Goal: Information Seeking & Learning: Learn about a topic

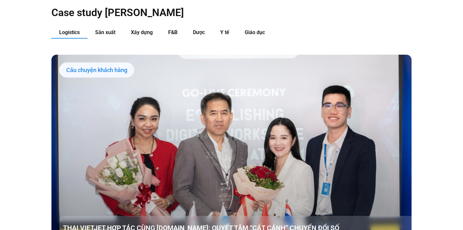
scroll to position [655, 0]
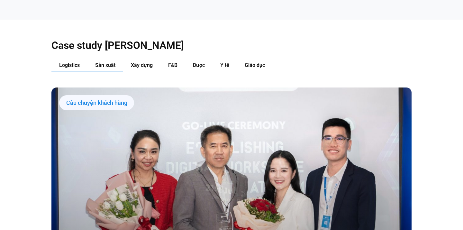
click at [103, 62] on span "Sản xuất" at bounding box center [105, 65] width 20 height 6
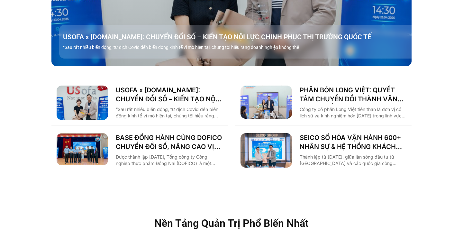
scroll to position [769, 0]
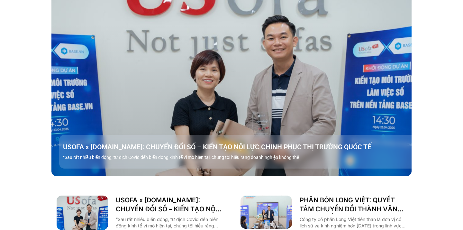
click at [250, 135] on div "USOFA x BASE.VN: CHUYỂN ĐỔI SỐ – KIẾN TẠO NỘI LỰC CHINH PHỤC THỊ TRƯỜNG QUỐC TẾ…" at bounding box center [239, 152] width 360 height 34
click at [249, 93] on link "Các tab. Mở mục bằng phím Enter hoặc Space, đóng bằng phím Esc và di chuyển bằn…" at bounding box center [231, 75] width 360 height 202
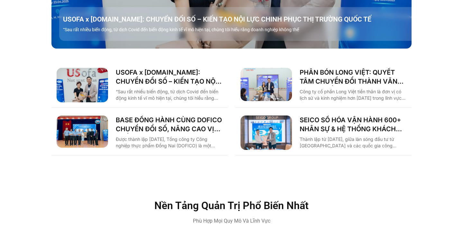
scroll to position [897, 0]
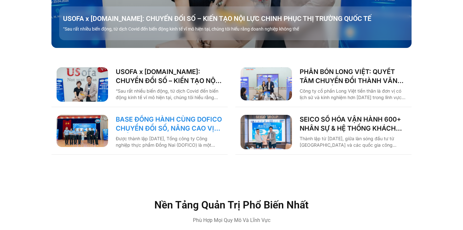
click at [168, 115] on link "BASE ĐỒNG HÀNH CÙNG DOFICO CHUYỂN ĐỔI SỐ, NÂNG CAO VỊ THẾ DOANH NGHIỆP VIỆT" at bounding box center [169, 124] width 107 height 18
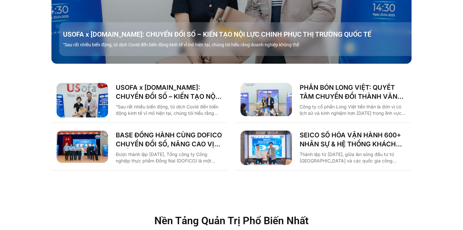
scroll to position [881, 0]
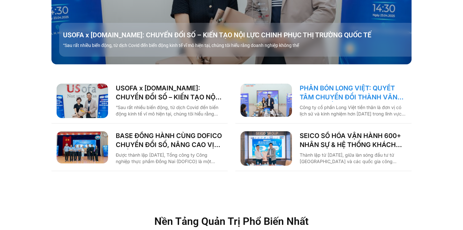
click at [335, 84] on link "PHÂN BÓN LONG VIỆT: QUYẾT TÂM CHUYỂN ĐỔI THÀNH VĂN PHÒNG SỐ, GIẢM CÁC THỦ TỤC G…" at bounding box center [352, 93] width 107 height 18
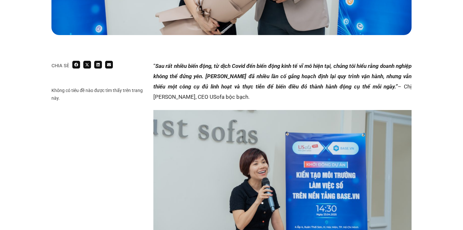
scroll to position [366, 0]
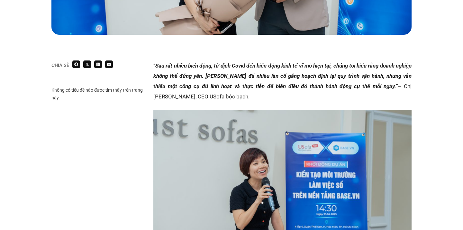
click at [276, 61] on p "“ Sau rất nhiều biến động, từ dịch Covid đến biến động kinh tế vĩ mô hiện tại, …" at bounding box center [282, 80] width 258 height 41
click at [225, 60] on p "“ Sau rất nhiều biến động, từ dịch Covid đến biến động kinh tế vĩ mô hiện tại, …" at bounding box center [282, 80] width 258 height 41
click at [197, 62] on em "Sau rất nhiều biến động, từ dịch Covid đến biến động kinh tế vĩ mô hiện tại, ch…" at bounding box center [282, 75] width 258 height 27
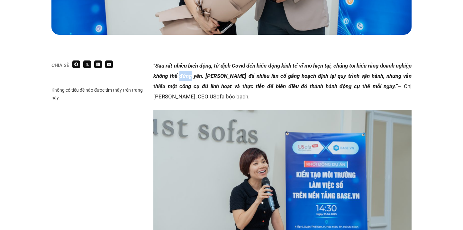
click at [197, 62] on em "Sau rất nhiều biến động, từ dịch Covid đến biến động kinh tế vĩ mô hiện tại, ch…" at bounding box center [282, 75] width 258 height 27
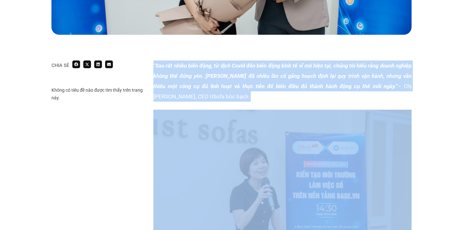
click at [230, 72] on p "“ Sau rất nhiều biến động, từ dịch Covid đến biến động kinh tế vĩ mô hiện tại, …" at bounding box center [282, 80] width 258 height 41
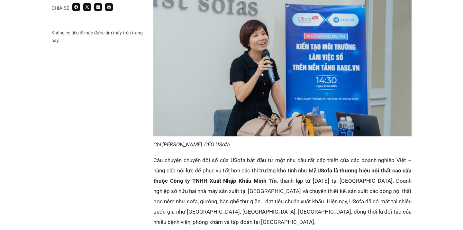
scroll to position [537, 0]
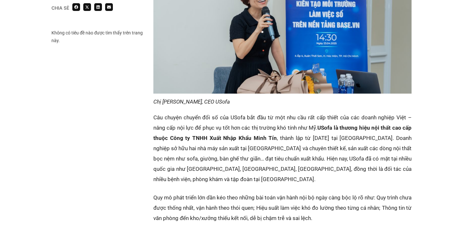
click at [230, 98] on em "Chị Nguyễn Hà Ngọc Trân, CEO USofa" at bounding box center [191, 101] width 76 height 6
click at [237, 112] on p "Câu chuyện chuyển đổi số của USofa bắt đầu từ một nhu cầu rất cấp thiết của các…" at bounding box center [282, 148] width 258 height 72
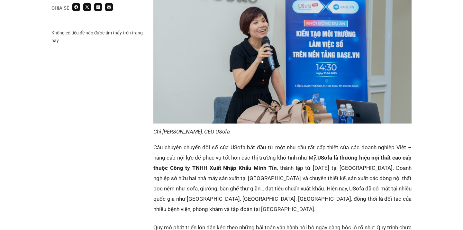
scroll to position [519, 0]
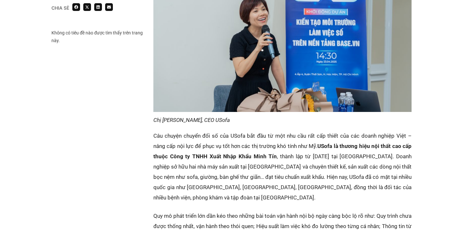
click at [243, 143] on strong "USofa là thương hiệu nội thất cao cấp thuộc Công ty TNHH Xuất Nhập Khẩu Minh Tín" at bounding box center [282, 151] width 258 height 17
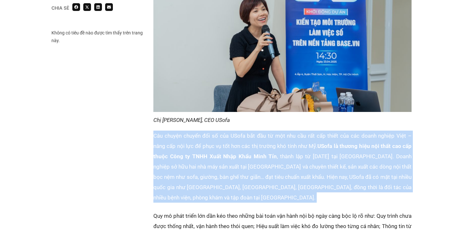
click at [247, 163] on p "Câu chuyện chuyển đổi số của USofa bắt đầu từ một nhu cầu rất cấp thiết của các…" at bounding box center [282, 166] width 258 height 72
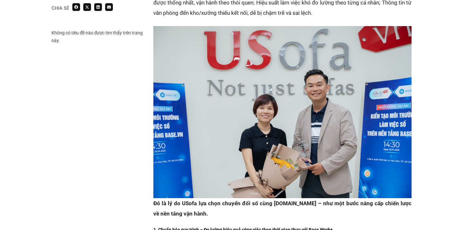
scroll to position [853, 0]
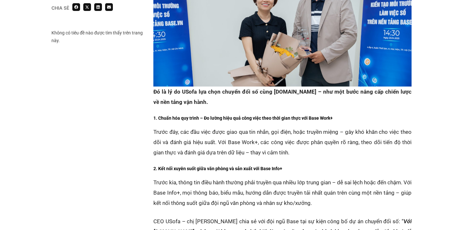
click at [203, 96] on div "“ Sau rất nhiều biến động, từ dịch Covid đến biến động kinh tế vĩ mô hiện tại, …" at bounding box center [282, 13] width 258 height 880
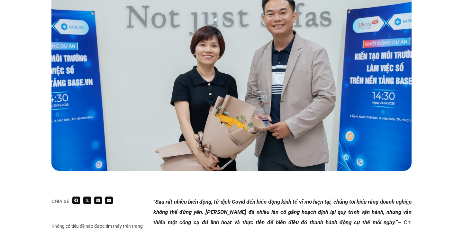
scroll to position [0, 0]
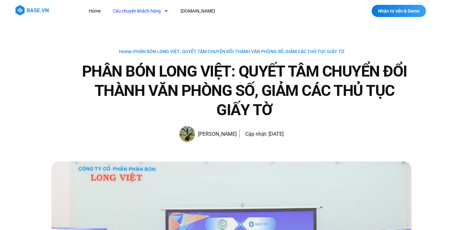
click at [157, 7] on link "Câu chuyện khách hàng" at bounding box center [140, 11] width 65 height 12
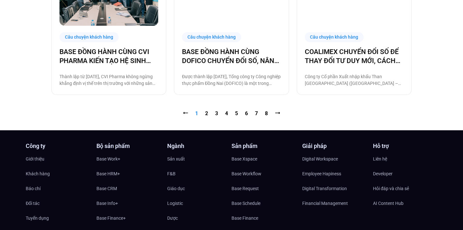
scroll to position [690, 0]
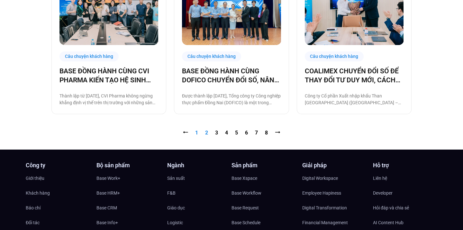
click at [205, 133] on link "Trang 2" at bounding box center [206, 132] width 3 height 6
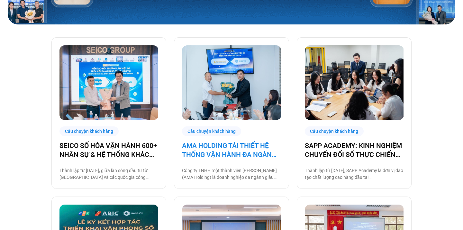
click at [207, 147] on link "AMA HOLDING TÁI THIẾT HỆ THỐNG VẬN HÀNH ĐA NGÀNH CÙNG [DOMAIN_NAME]" at bounding box center [231, 150] width 99 height 18
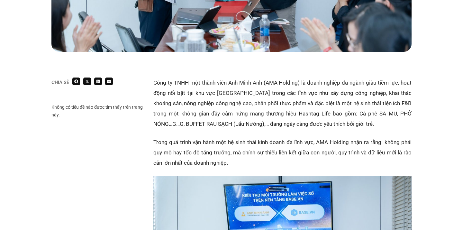
scroll to position [332, 0]
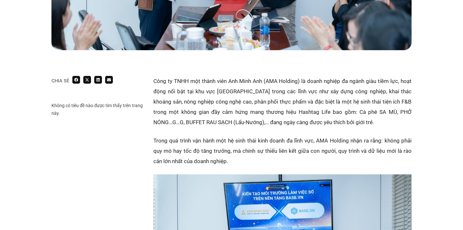
click at [225, 98] on p "Công ty TNHH một thành viên Anh Minh Anh (AMA Holding) là doanh nghiệp đa ngành…" at bounding box center [282, 101] width 258 height 51
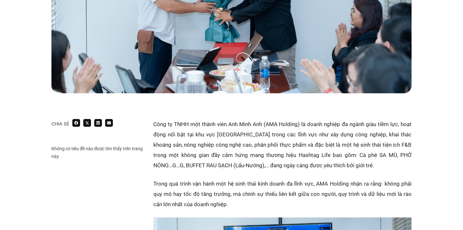
scroll to position [286, 0]
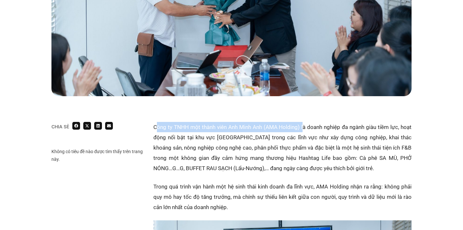
drag, startPoint x: 155, startPoint y: 126, endPoint x: 302, endPoint y: 127, distance: 146.8
click at [302, 127] on p "Công ty TNHH một thành viên Anh Minh Anh (AMA Holding) là doanh nghiệp đa ngành…" at bounding box center [282, 147] width 258 height 51
copy p "ông ty TNHH một thành viên Anh Minh Anh (AMA Holding) l"
